Goal: Find specific page/section: Find specific page/section

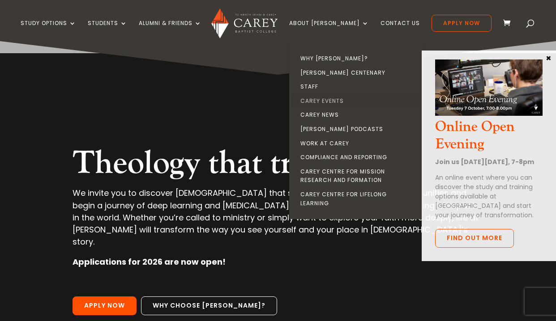
click at [339, 98] on link "Carey Events" at bounding box center [358, 101] width 134 height 14
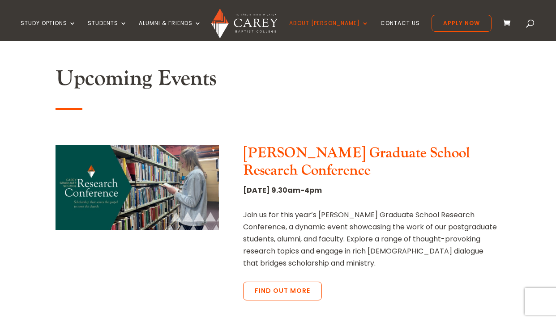
scroll to position [39, 0]
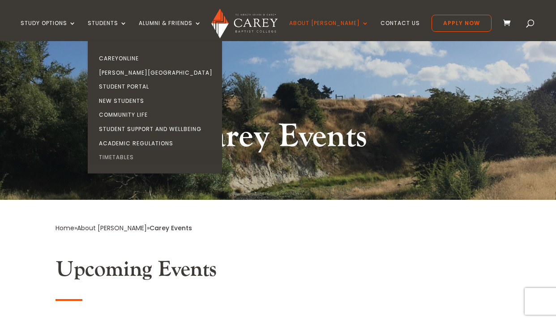
click at [137, 153] on link "Timetables" at bounding box center [157, 157] width 134 height 14
